Goal: Task Accomplishment & Management: Complete application form

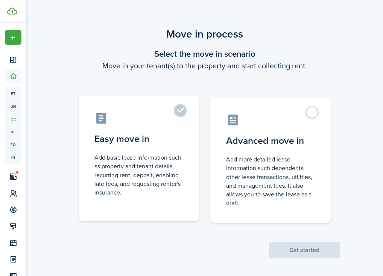
click at [154, 150] on label "Easy move in Add basic lease information such as property and tenant details, r…" at bounding box center [139, 159] width 120 height 126
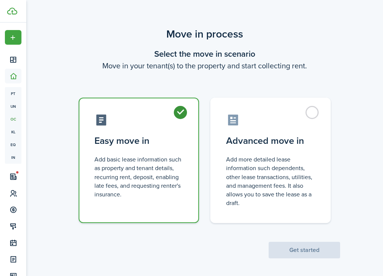
radio input "true"
click at [296, 249] on button "Get started" at bounding box center [304, 250] width 71 height 17
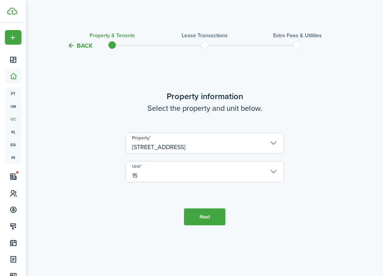
click at [210, 210] on button "Next" at bounding box center [204, 217] width 41 height 17
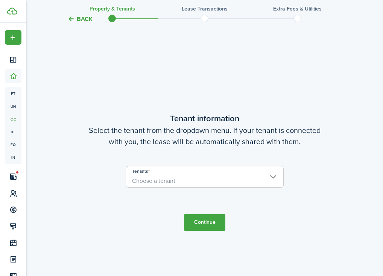
scroll to position [226, 0]
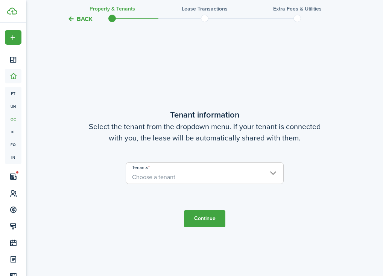
click at [227, 178] on span "Choose a tenant" at bounding box center [204, 177] width 157 height 13
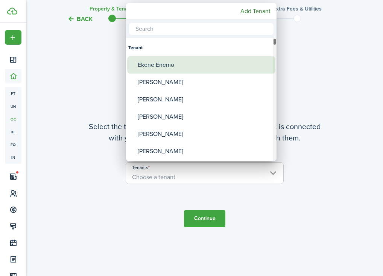
click at [181, 67] on div "Ekene Enemo" at bounding box center [204, 64] width 133 height 17
type input "Ekene Enemo"
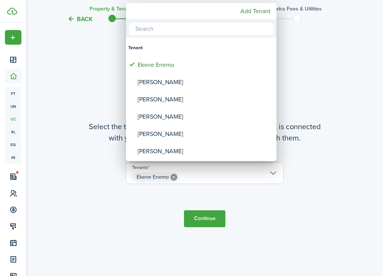
click at [200, 218] on div at bounding box center [191, 138] width 503 height 397
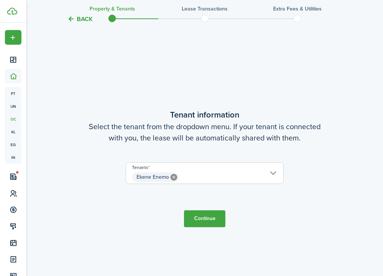
click at [205, 214] on button "Continue" at bounding box center [204, 219] width 41 height 17
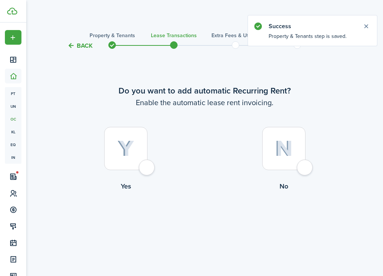
click at [138, 131] on div at bounding box center [125, 148] width 43 height 43
radio input "true"
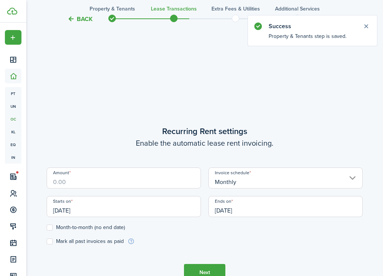
scroll to position [226, 0]
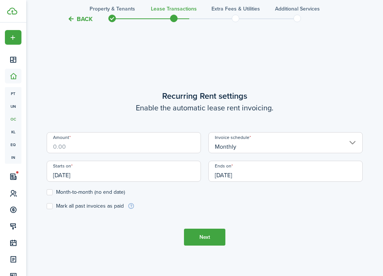
click at [261, 167] on input "[DATE]" at bounding box center [285, 171] width 154 height 21
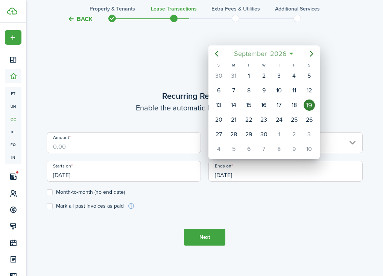
click at [275, 51] on span "2026" at bounding box center [278, 54] width 20 height 14
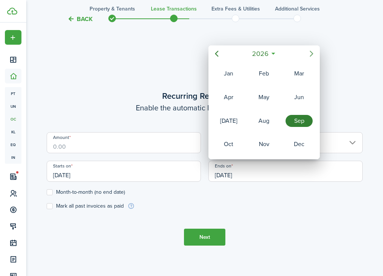
click at [311, 52] on icon "Next page" at bounding box center [311, 54] width 3 height 6
click at [295, 124] on div "Sep" at bounding box center [298, 121] width 27 height 12
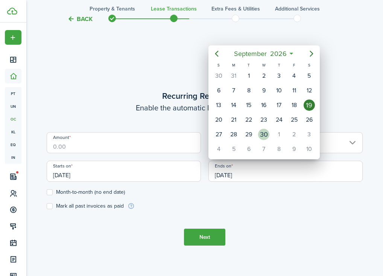
click at [263, 135] on div "30" at bounding box center [263, 134] width 11 height 11
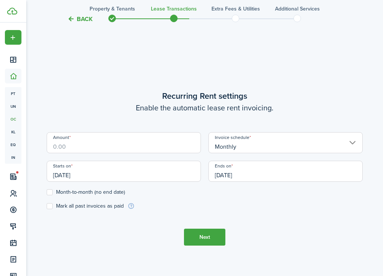
click at [254, 172] on input "[DATE]" at bounding box center [285, 171] width 154 height 21
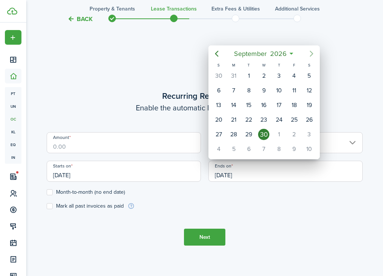
click at [311, 52] on icon "Next page" at bounding box center [311, 53] width 9 height 9
click at [276, 52] on span "2026" at bounding box center [274, 54] width 20 height 14
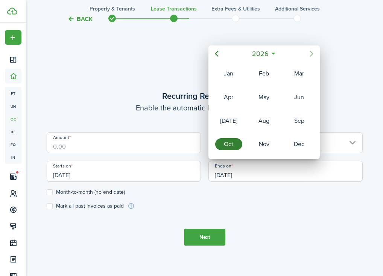
click at [308, 54] on icon "Next page" at bounding box center [311, 53] width 9 height 9
click at [298, 124] on div "Sep" at bounding box center [298, 121] width 27 height 12
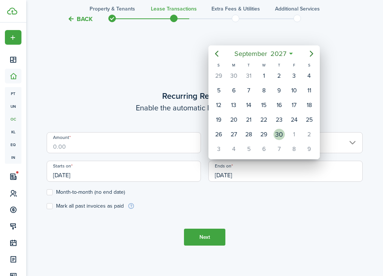
click at [285, 132] on div "30" at bounding box center [279, 135] width 15 height 14
type input "[DATE]"
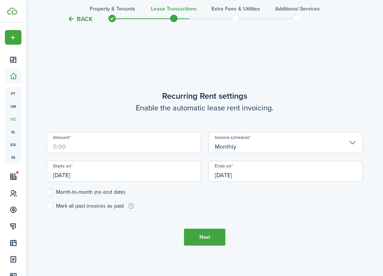
click at [156, 138] on input "Amount" at bounding box center [124, 142] width 154 height 21
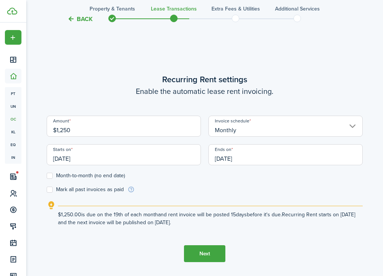
type input "$1,250.00"
click at [129, 160] on input "[DATE]" at bounding box center [124, 154] width 154 height 21
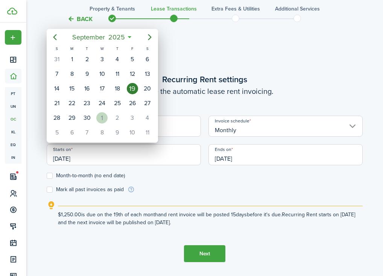
click at [105, 120] on div "1" at bounding box center [101, 117] width 11 height 11
type input "[DATE]"
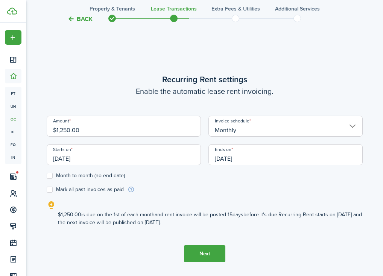
click at [214, 249] on button "Next" at bounding box center [204, 254] width 41 height 17
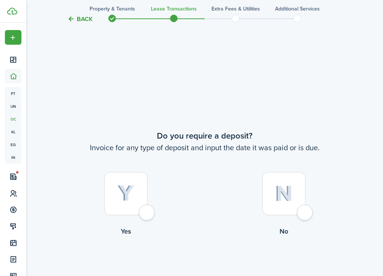
scroll to position [503, 0]
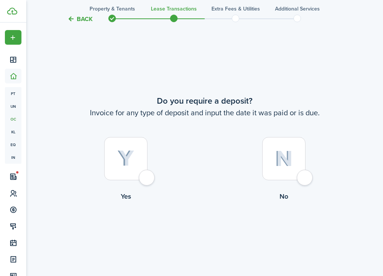
click at [140, 165] on div at bounding box center [125, 158] width 43 height 43
radio input "true"
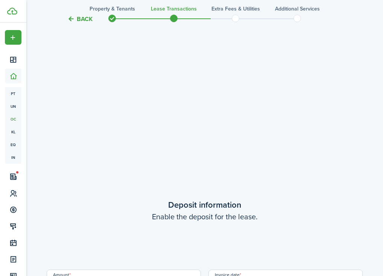
scroll to position [779, 0]
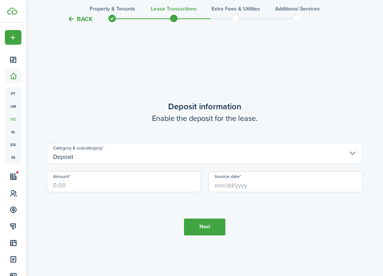
click at [133, 182] on input "Amount" at bounding box center [124, 182] width 154 height 21
click at [269, 175] on input "Invoice date" at bounding box center [285, 182] width 154 height 21
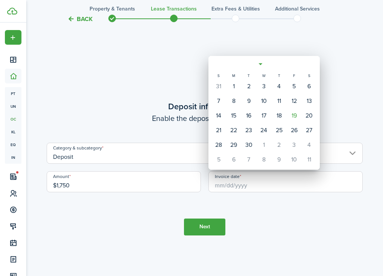
type input "$1,750.00"
click at [292, 115] on div "19" at bounding box center [293, 115] width 11 height 11
type input "[DATE]"
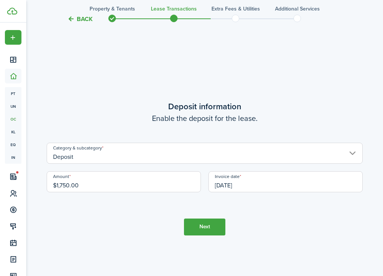
click at [211, 228] on button "Next" at bounding box center [204, 227] width 41 height 17
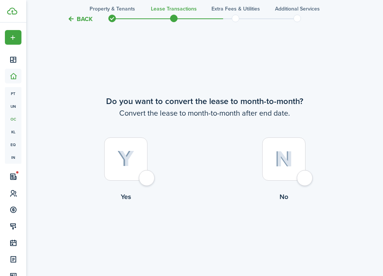
scroll to position [1055, 0]
click at [270, 152] on div at bounding box center [283, 158] width 43 height 43
radio input "true"
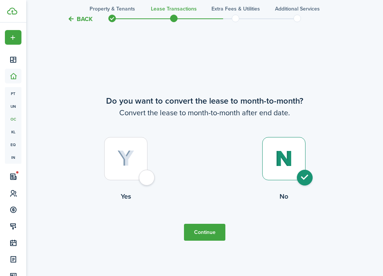
click at [213, 228] on button "Continue" at bounding box center [204, 232] width 41 height 17
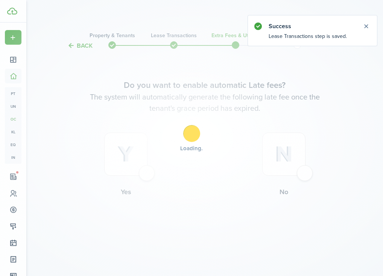
scroll to position [0, 0]
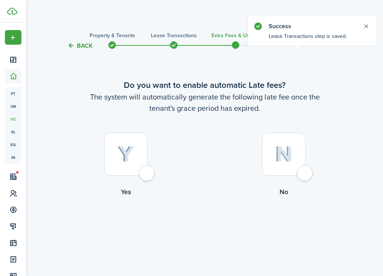
click at [285, 168] on div at bounding box center [283, 154] width 43 height 43
radio input "true"
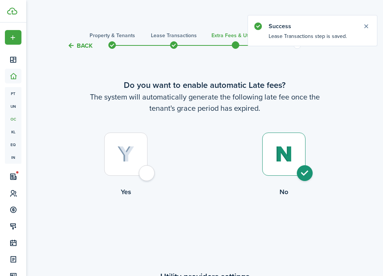
click at [141, 170] on div at bounding box center [125, 154] width 43 height 43
radio input "true"
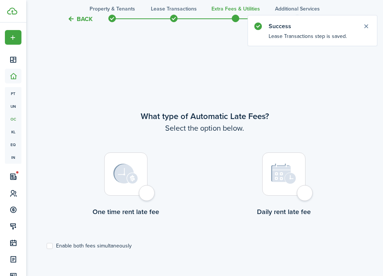
scroll to position [226, 0]
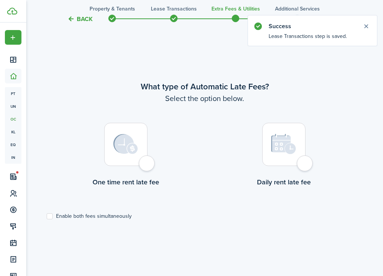
click at [106, 218] on label "Enable both fees simultaneously" at bounding box center [89, 217] width 85 height 6
click at [47, 217] on input "Enable both fees simultaneously" at bounding box center [46, 217] width 0 height 0
checkbox input "true"
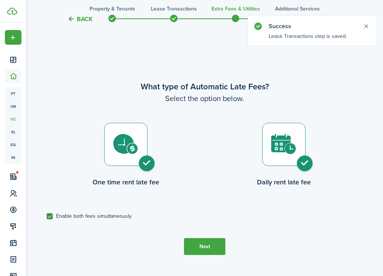
click at [214, 248] on button "Next" at bounding box center [204, 246] width 41 height 17
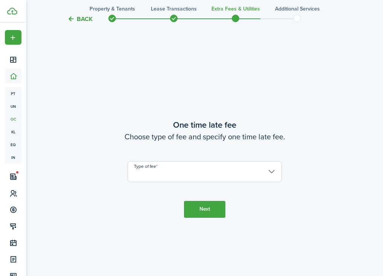
scroll to position [503, 0]
click at [183, 174] on input "Type of fee" at bounding box center [205, 171] width 154 height 21
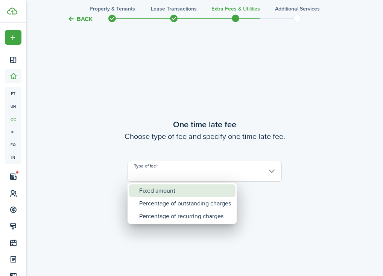
click at [186, 192] on div "Fixed amount" at bounding box center [185, 191] width 92 height 13
type input "Fixed amount"
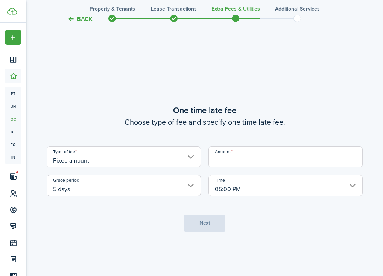
click at [257, 148] on input "Amount" at bounding box center [285, 157] width 154 height 21
click at [146, 177] on input "5 days" at bounding box center [124, 185] width 154 height 21
type input "$100.00"
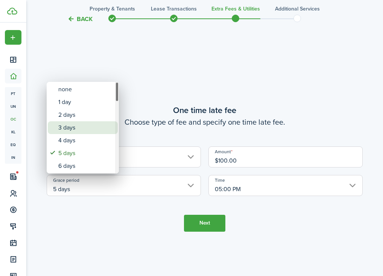
click at [73, 130] on div "3 days" at bounding box center [85, 127] width 55 height 13
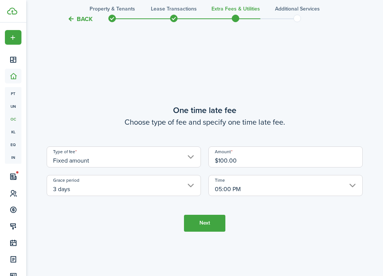
click at [151, 189] on input "3 days" at bounding box center [124, 185] width 154 height 21
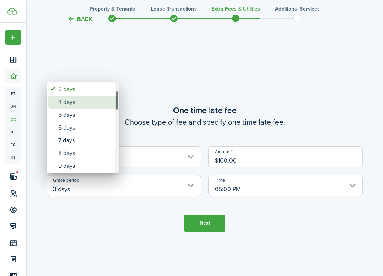
click at [104, 106] on div "4 days" at bounding box center [85, 102] width 55 height 13
type input "4 days"
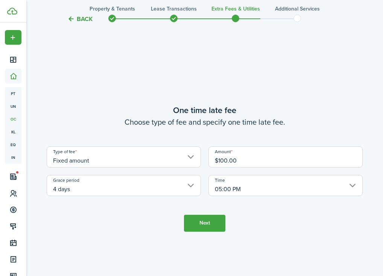
click at [247, 189] on input "05:00 PM" at bounding box center [285, 185] width 154 height 21
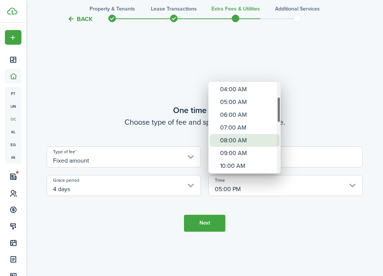
click at [241, 137] on div "08:00 AM" at bounding box center [247, 140] width 55 height 13
type input "08:00 AM"
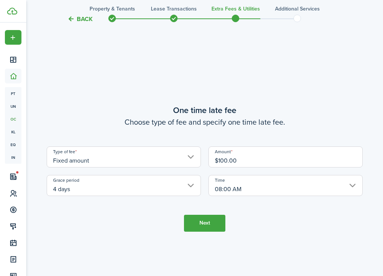
click at [211, 223] on button "Next" at bounding box center [204, 223] width 41 height 17
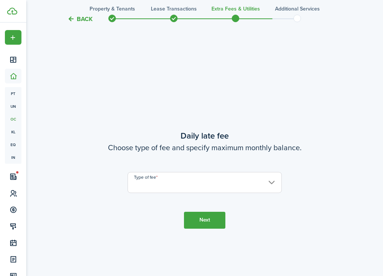
scroll to position [779, 0]
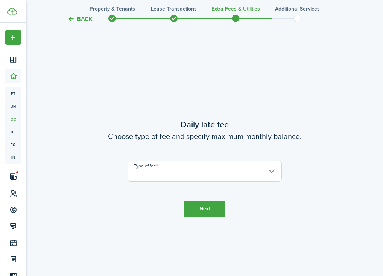
click at [181, 186] on tc-wizard-step "Daily late fee Choose type of fee and specify maximum monthly balance. Type of …" at bounding box center [205, 168] width 316 height 276
click at [184, 172] on input "Type of fee" at bounding box center [205, 171] width 154 height 21
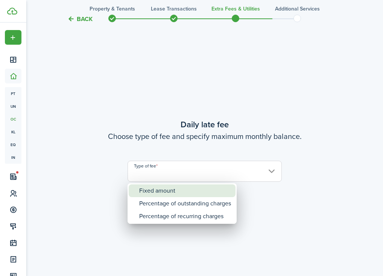
click at [172, 188] on div "Fixed amount" at bounding box center [185, 191] width 92 height 13
type input "Fixed amount"
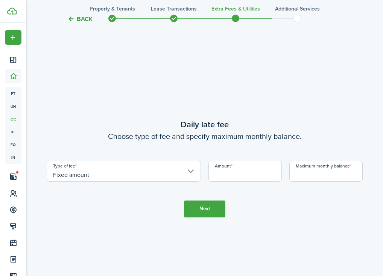
click at [240, 175] on input "Amount" at bounding box center [244, 171] width 73 height 21
type input "$25.00"
click at [319, 176] on input "Maximum monthly balance" at bounding box center [325, 171] width 73 height 21
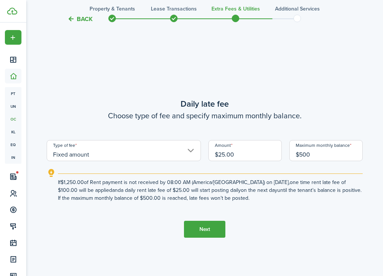
type input "$500.00"
click at [216, 229] on button "Next" at bounding box center [204, 229] width 41 height 17
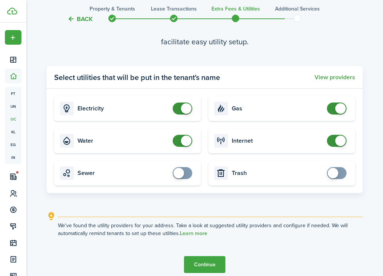
scroll to position [1101, 0]
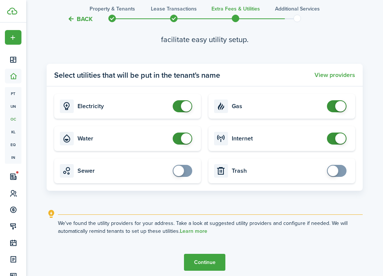
checkbox input "false"
click at [185, 137] on span at bounding box center [186, 139] width 11 height 11
checkbox input "false"
click at [190, 106] on span at bounding box center [186, 106] width 11 height 11
checkbox input "false"
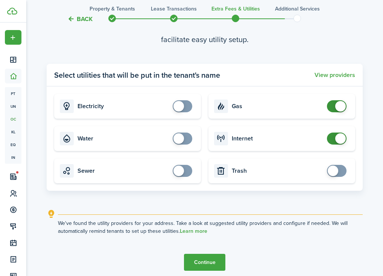
click at [337, 108] on span at bounding box center [340, 106] width 11 height 11
click at [209, 262] on button "Continue" at bounding box center [204, 262] width 41 height 17
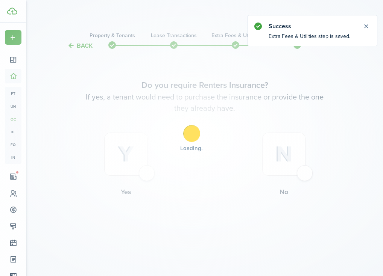
scroll to position [0, 0]
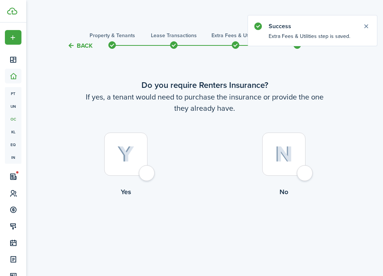
click at [290, 153] on img at bounding box center [284, 154] width 18 height 16
radio input "true"
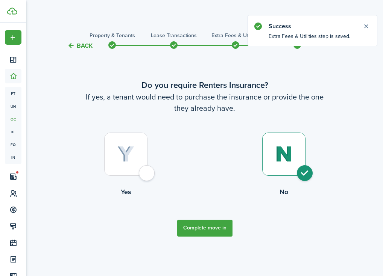
click at [203, 228] on button "Complete move in" at bounding box center [204, 228] width 55 height 17
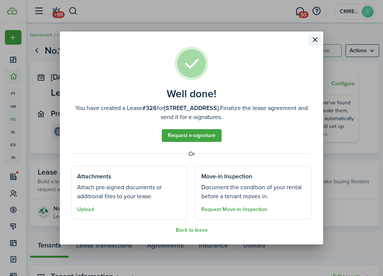
click at [312, 39] on button "Close modal" at bounding box center [314, 39] width 13 height 13
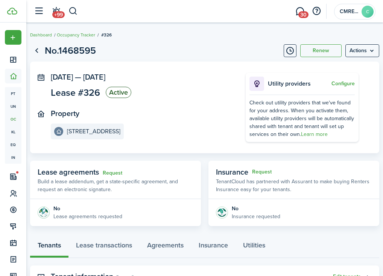
scroll to position [116, 0]
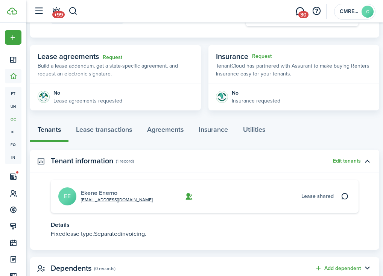
click at [98, 193] on link "Ekene Enemo" at bounding box center [99, 193] width 36 height 9
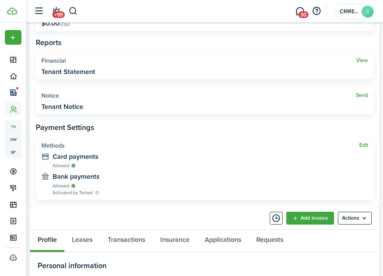
scroll to position [261, 0]
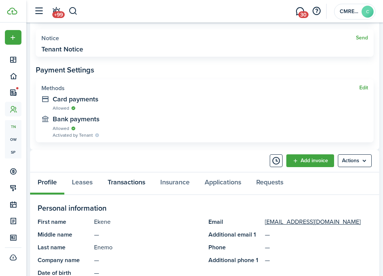
click at [134, 184] on link "Transactions" at bounding box center [126, 184] width 53 height 22
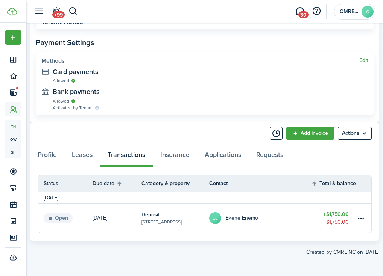
scroll to position [288, 0]
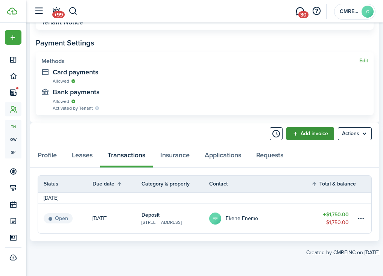
click at [311, 132] on link "Add invoice" at bounding box center [310, 134] width 48 height 13
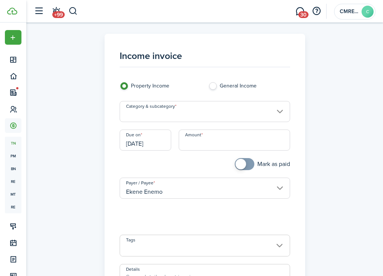
click at [242, 113] on input "Category & subcategory" at bounding box center [205, 111] width 170 height 21
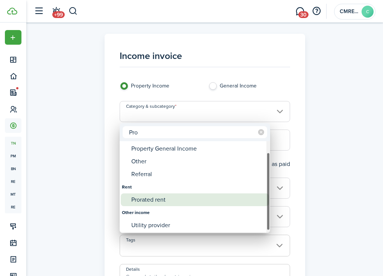
type input "Pro"
click at [175, 197] on div "Prorated rent" at bounding box center [197, 200] width 133 height 13
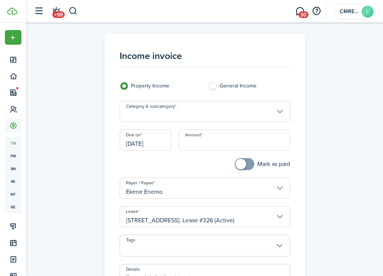
type input "Rent / Prorated rent"
click at [225, 138] on input "Amount" at bounding box center [234, 140] width 111 height 21
type input "$500.00"
click at [135, 151] on div "Due on [DATE]" at bounding box center [145, 144] width 59 height 29
click at [146, 146] on input "[DATE]" at bounding box center [146, 140] width 52 height 21
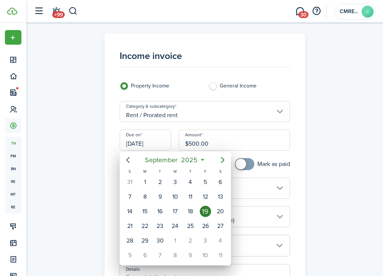
click at [246, 129] on div at bounding box center [191, 138] width 503 height 397
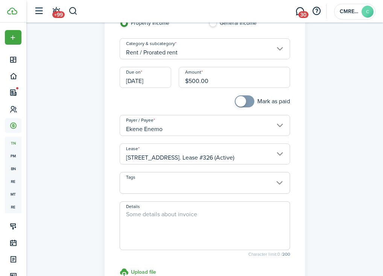
scroll to position [9, 0]
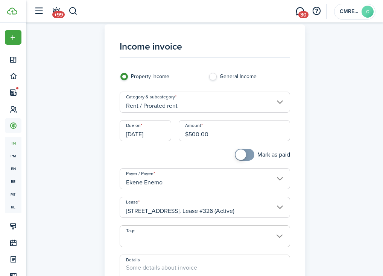
click at [214, 105] on input "Rent / Prorated rent" at bounding box center [205, 102] width 170 height 21
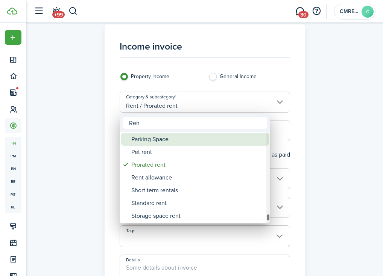
type input "Rent"
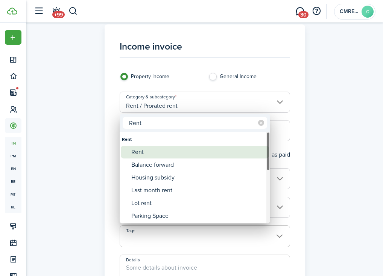
click at [157, 151] on div "Rent" at bounding box center [197, 152] width 133 height 13
type input "Rent"
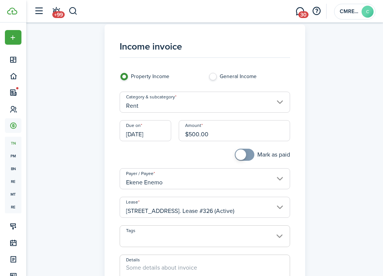
drag, startPoint x: 243, startPoint y: 131, endPoint x: 200, endPoint y: 132, distance: 42.9
click at [200, 132] on input "$500.00" at bounding box center [234, 130] width 111 height 21
type input "$"
type input "$1,250.00"
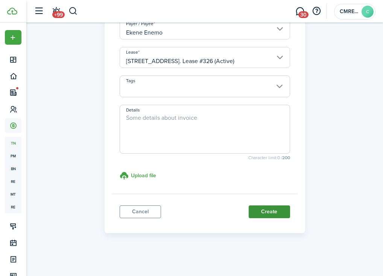
click at [271, 214] on button "Create" at bounding box center [269, 212] width 41 height 13
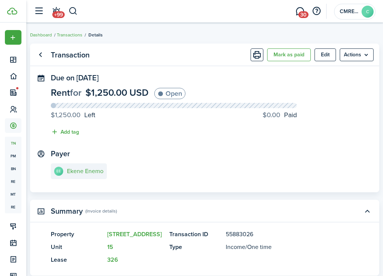
scroll to position [82, 0]
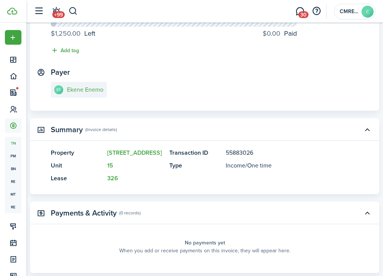
click at [90, 76] on panel-main-section "Payer [PERSON_NAME]" at bounding box center [205, 84] width 308 height 32
click at [90, 84] on link "EE Ekene Enemo" at bounding box center [79, 90] width 56 height 16
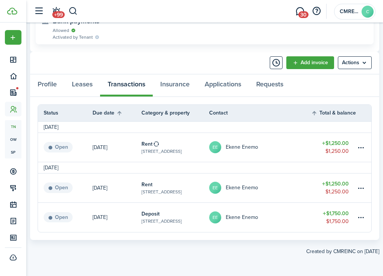
scroll to position [358, 0]
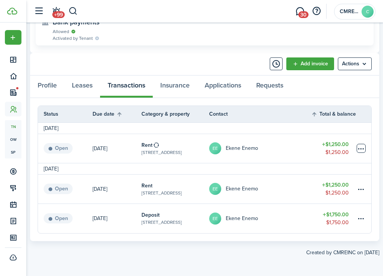
click at [361, 150] on table-menu-btn-icon at bounding box center [361, 148] width 9 height 9
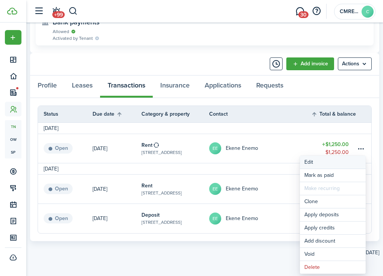
click at [342, 161] on button "Edit" at bounding box center [333, 162] width 66 height 13
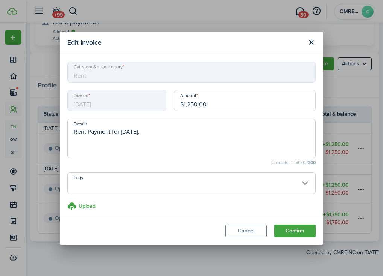
drag, startPoint x: 261, startPoint y: 105, endPoint x: 149, endPoint y: 105, distance: 112.8
click at [149, 105] on div "Due on [DATE] Amount $1,250.00" at bounding box center [192, 104] width 256 height 29
type input "$500.00"
click at [301, 232] on button "Confirm" at bounding box center [294, 231] width 41 height 13
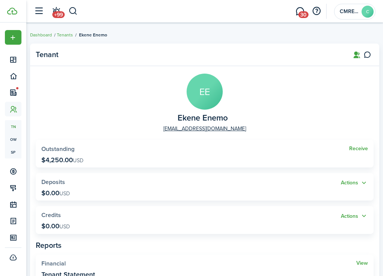
scroll to position [0, 0]
